Goal: Task Accomplishment & Management: Use online tool/utility

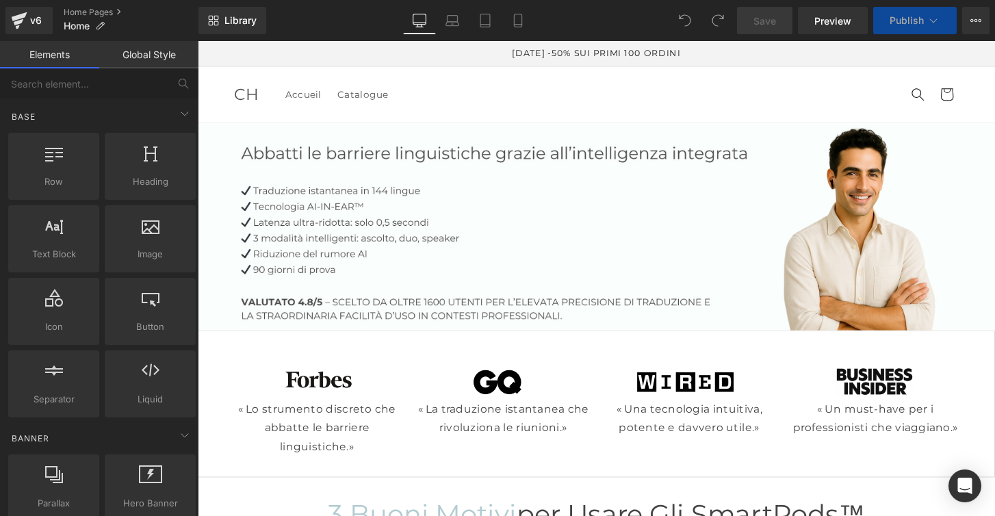
click at [923, 24] on span "Publish" at bounding box center [907, 20] width 34 height 11
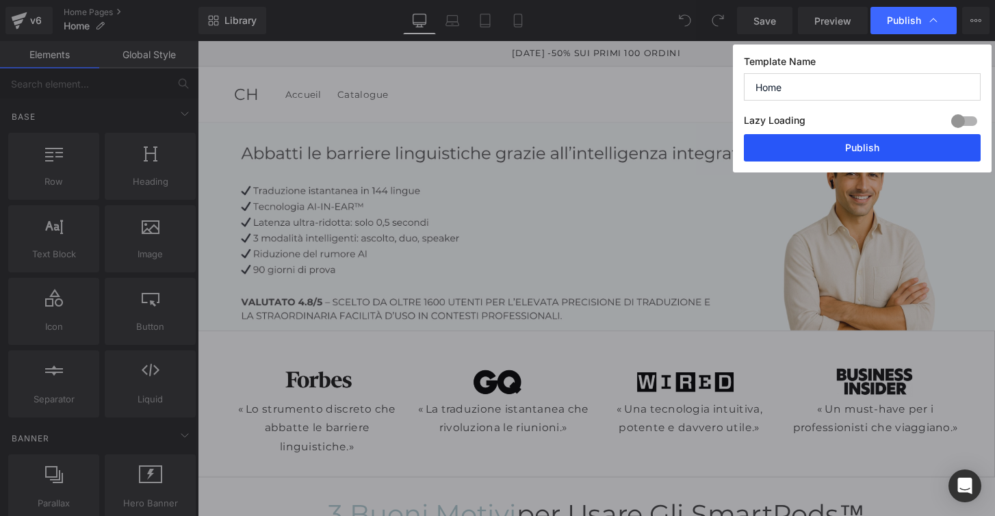
click at [850, 144] on button "Publish" at bounding box center [862, 147] width 237 height 27
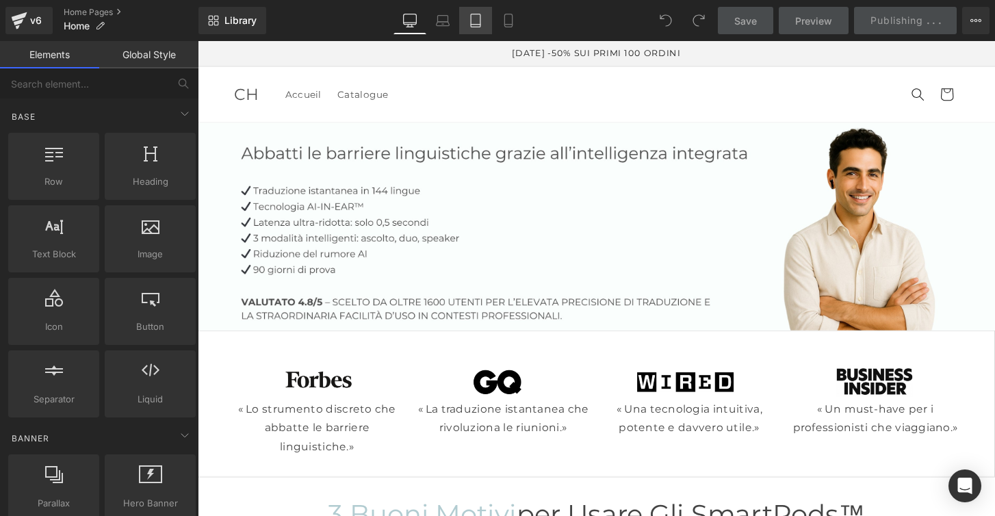
click at [478, 29] on link "Tablet" at bounding box center [475, 20] width 33 height 27
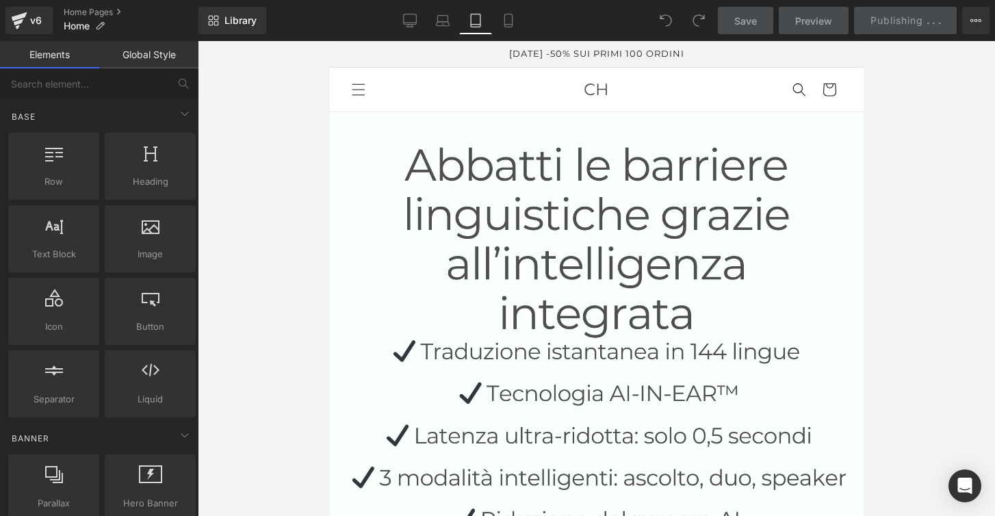
scroll to position [71, 0]
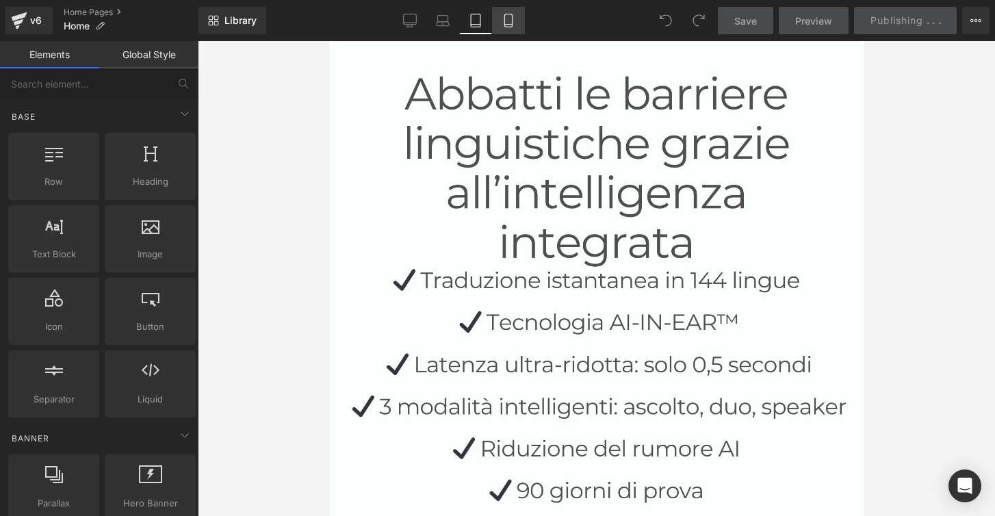
click at [507, 23] on icon at bounding box center [509, 21] width 14 height 14
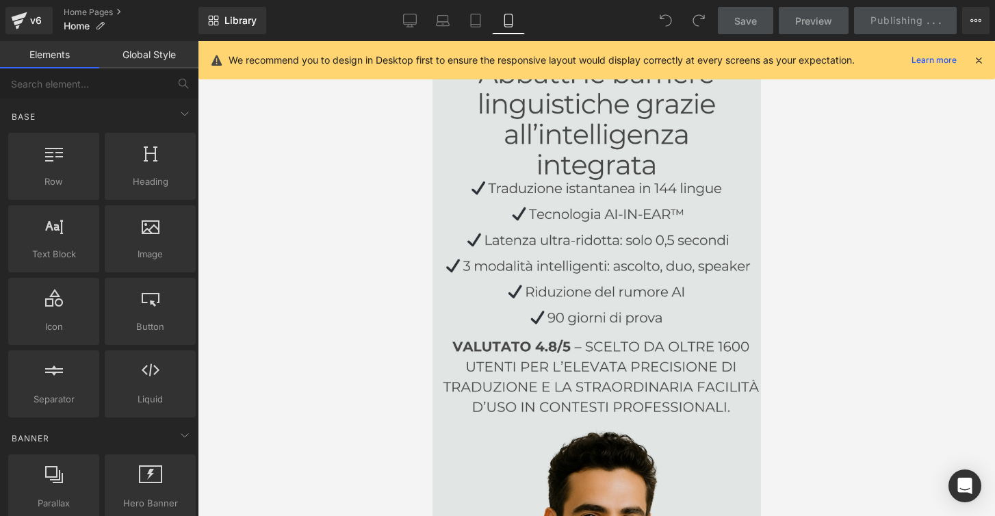
scroll to position [0, 0]
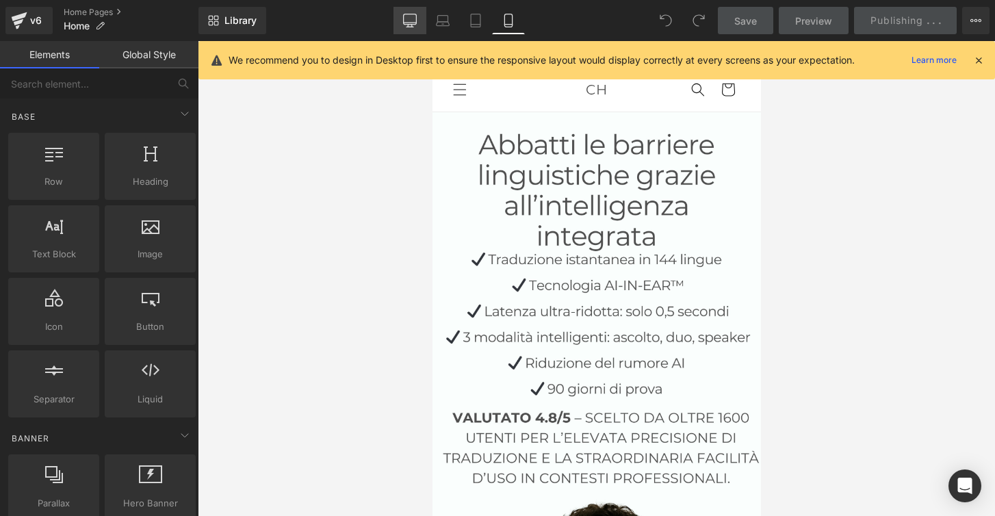
click at [406, 27] on icon at bounding box center [410, 21] width 14 height 14
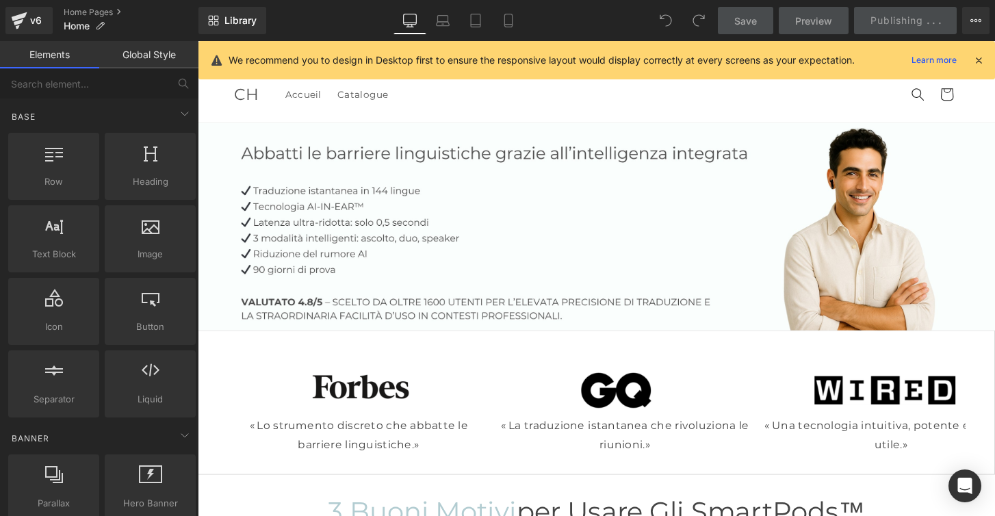
scroll to position [85, 0]
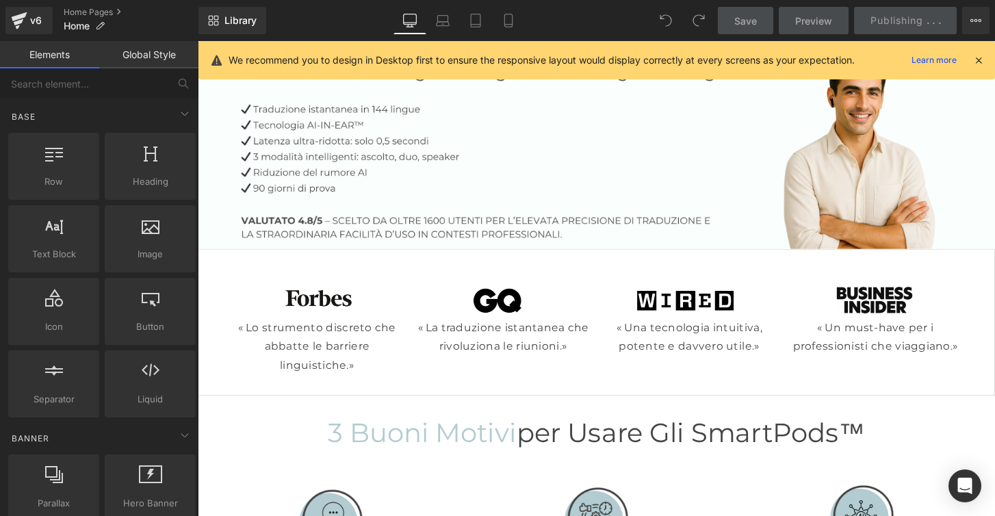
click at [975, 54] on icon at bounding box center [979, 60] width 12 height 12
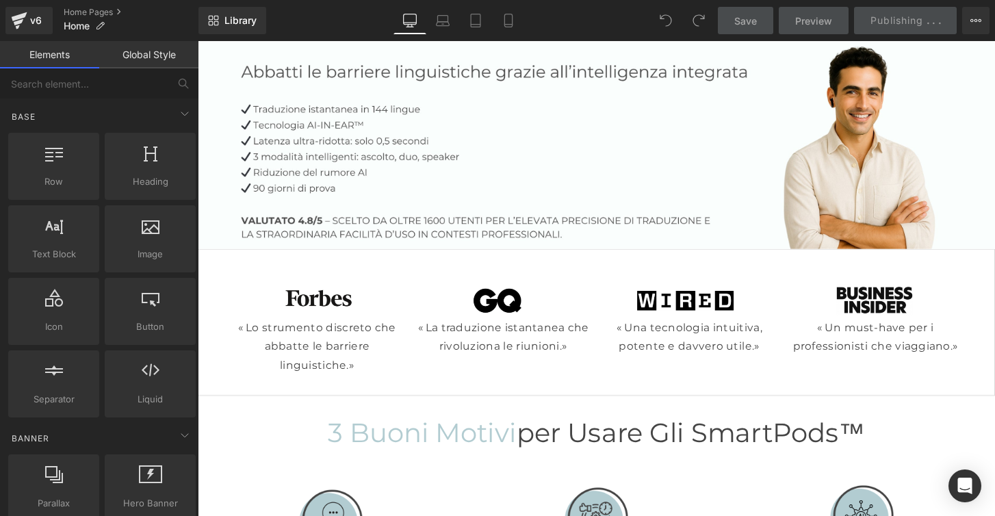
click at [126, 65] on link "Global Style" at bounding box center [148, 54] width 99 height 27
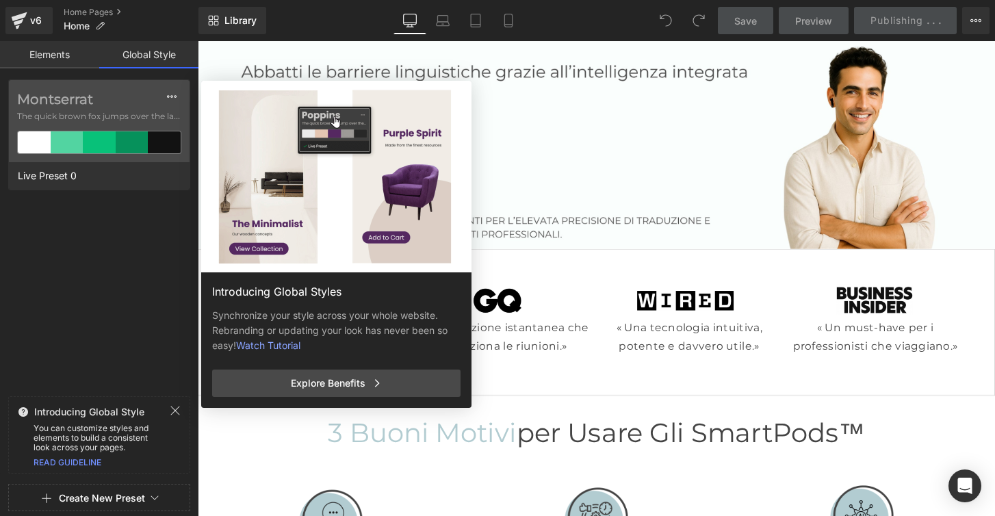
click at [51, 58] on link "Elements" at bounding box center [49, 54] width 99 height 27
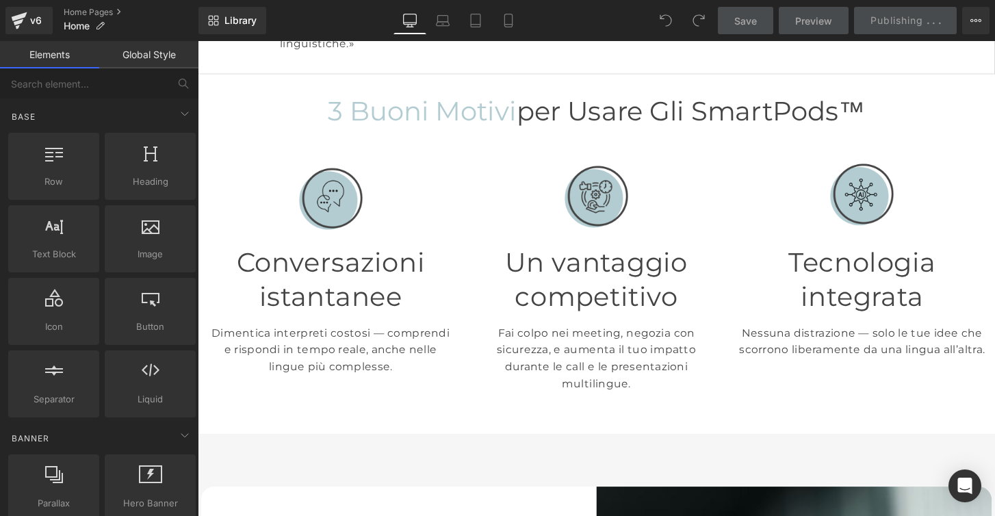
scroll to position [0, 0]
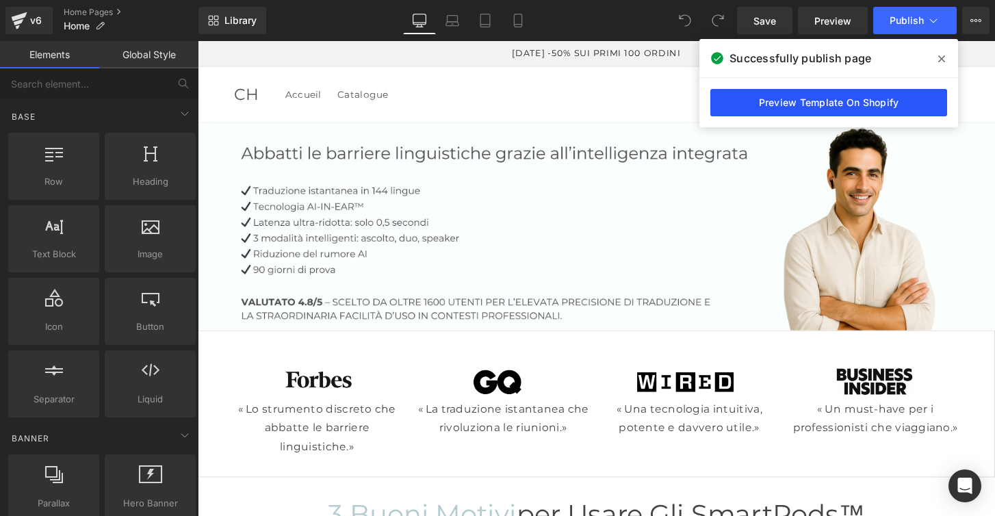
click at [817, 102] on link "Preview Template On Shopify" at bounding box center [828, 102] width 237 height 27
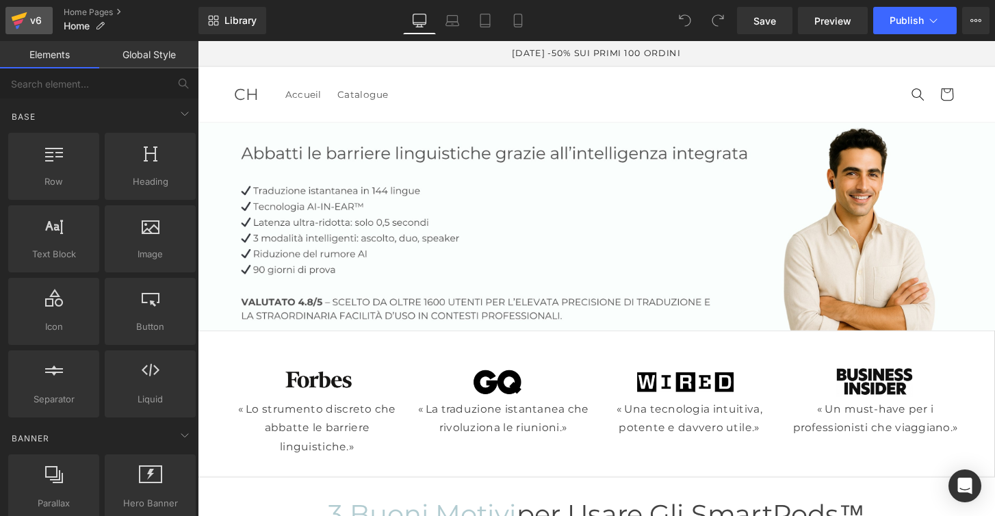
click at [27, 20] on div "v6" at bounding box center [35, 21] width 17 height 18
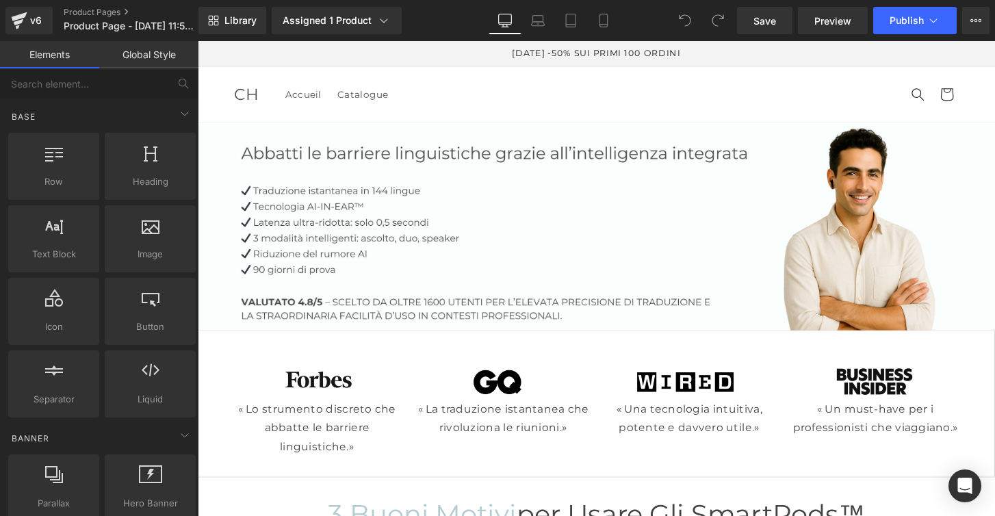
click at [418, 93] on header "Accueil Catalogue CH Accueil Catalogue Cerca [GEOGRAPHIC_DATA]" at bounding box center [611, 96] width 821 height 57
click at [248, 97] on span "CH" at bounding box center [248, 96] width 26 height 20
click at [23, 14] on icon at bounding box center [20, 16] width 16 height 9
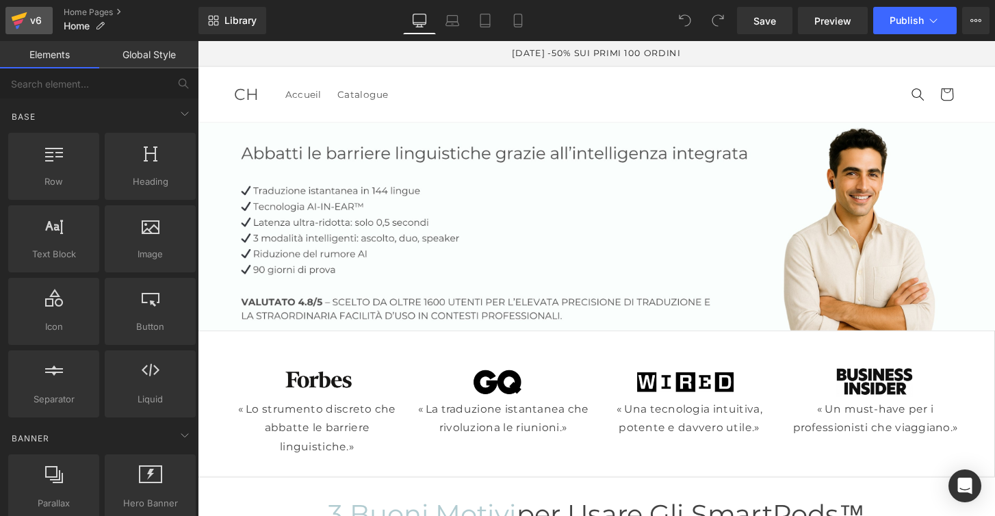
click at [35, 26] on div "v6" at bounding box center [35, 21] width 17 height 18
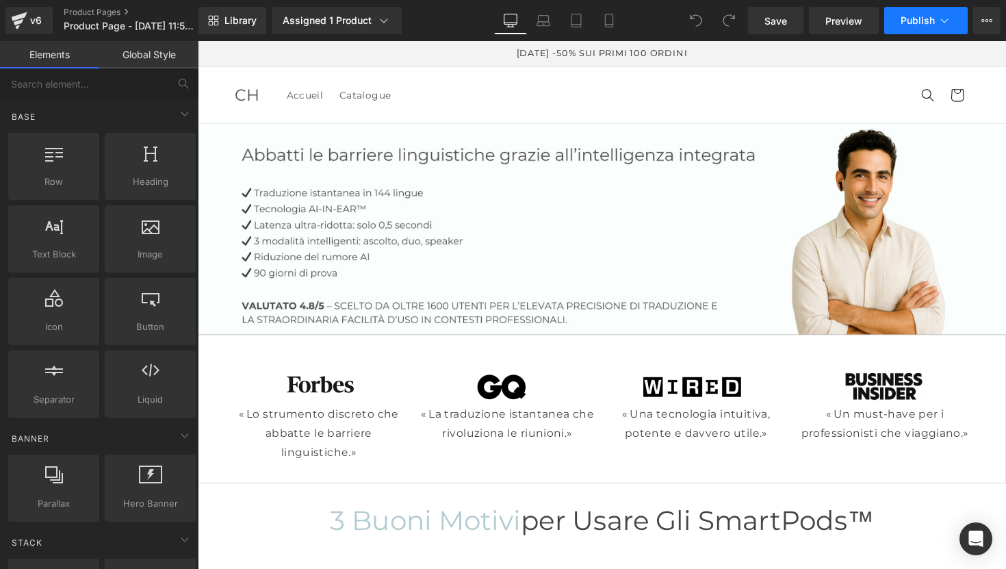
click at [920, 25] on span "Publish" at bounding box center [918, 20] width 34 height 11
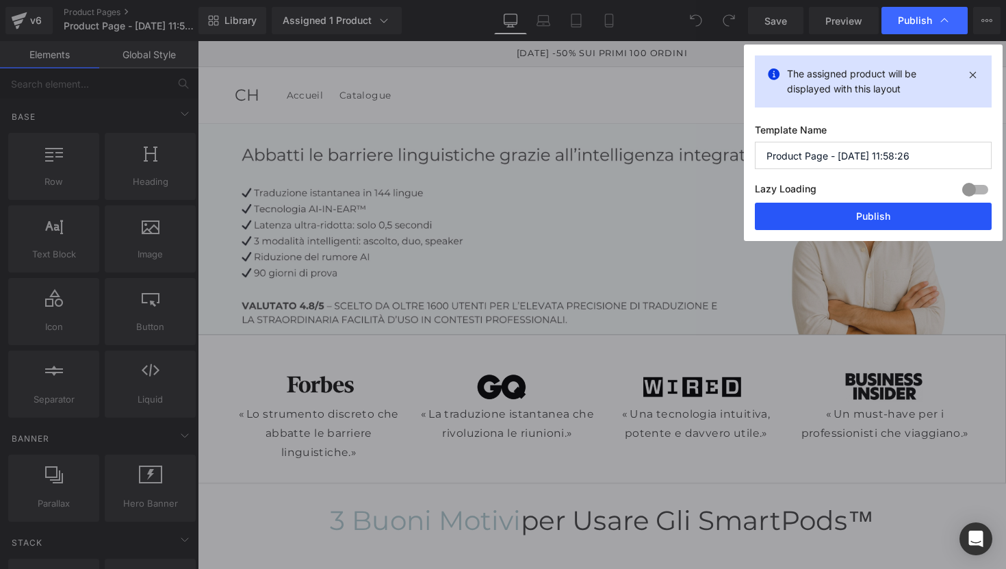
click at [879, 216] on button "Publish" at bounding box center [873, 216] width 237 height 27
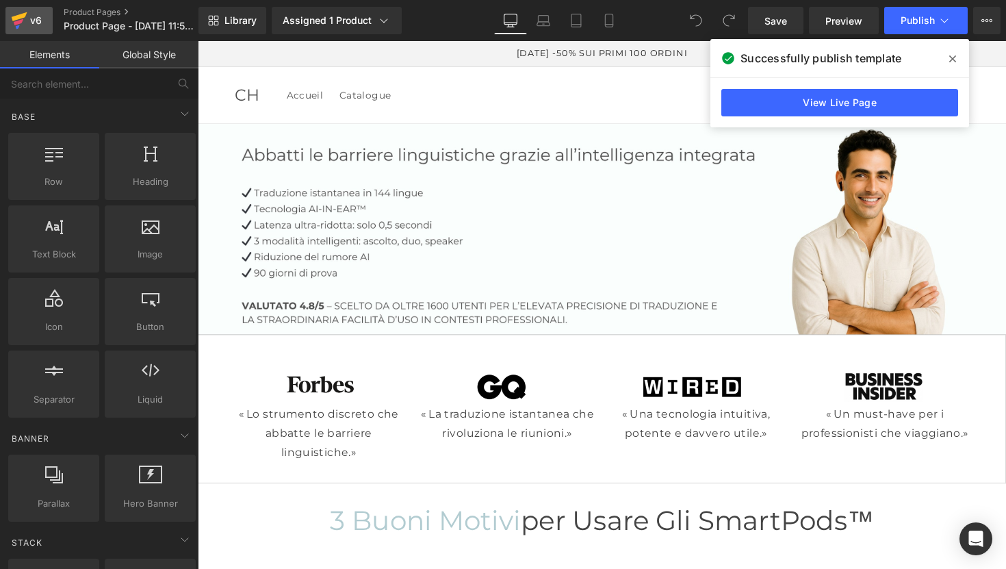
click at [29, 25] on div "v6" at bounding box center [35, 21] width 17 height 18
